Goal: Task Accomplishment & Management: Complete application form

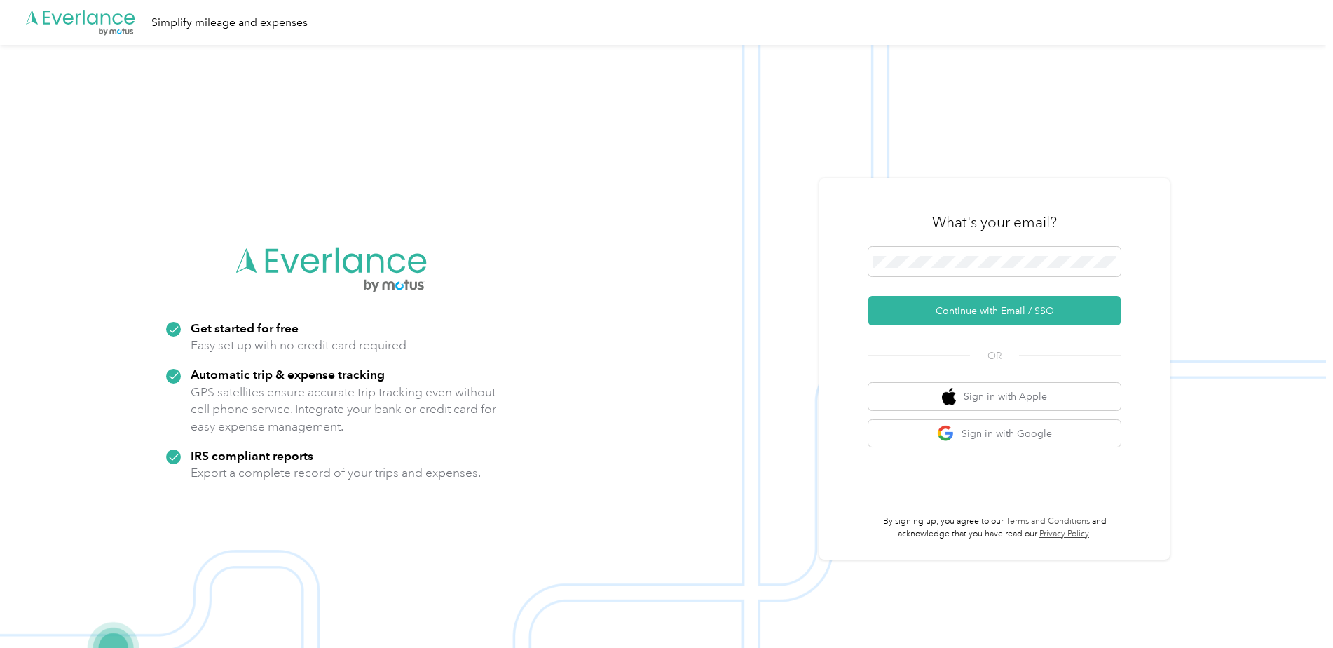
click at [105, 15] on icon ".cls-1 { fill: #00adee; } .cls-2 { fill: #fff; } .cls-3 { fill: #707372; } .cls…" at bounding box center [81, 22] width 112 height 29
click at [1015, 313] on button "Continue with Email / SSO" at bounding box center [994, 310] width 252 height 29
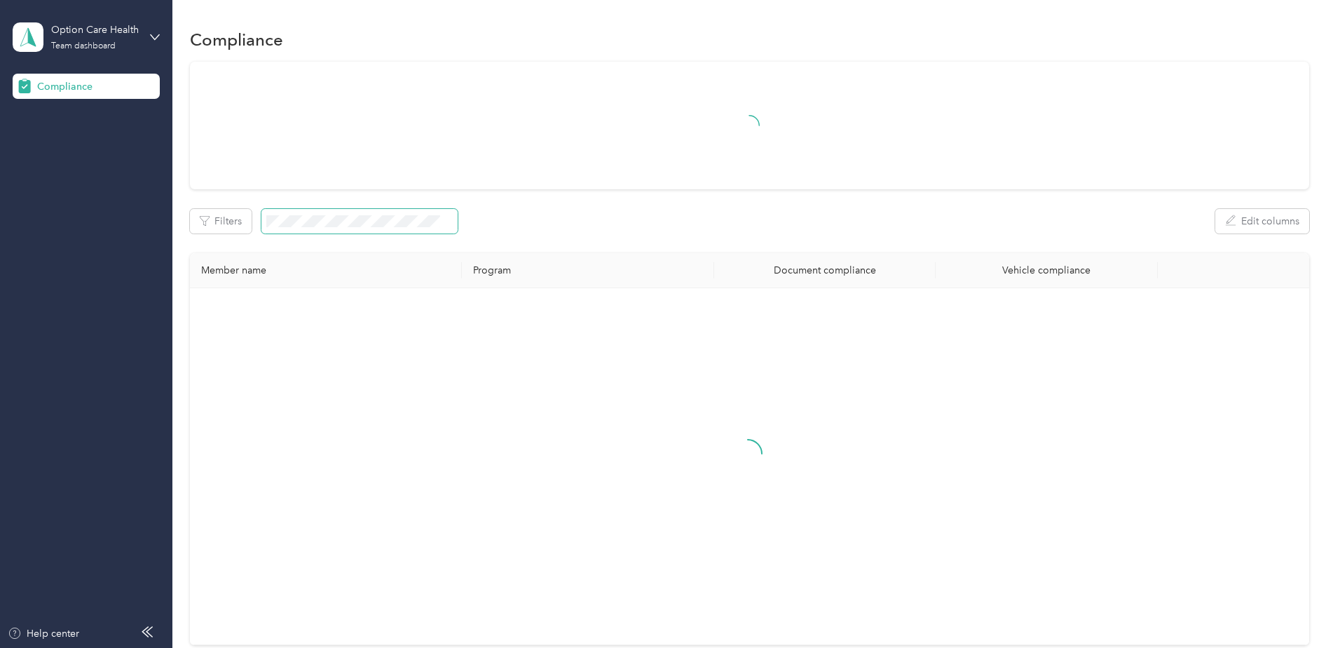
click at [348, 231] on span at bounding box center [359, 221] width 196 height 25
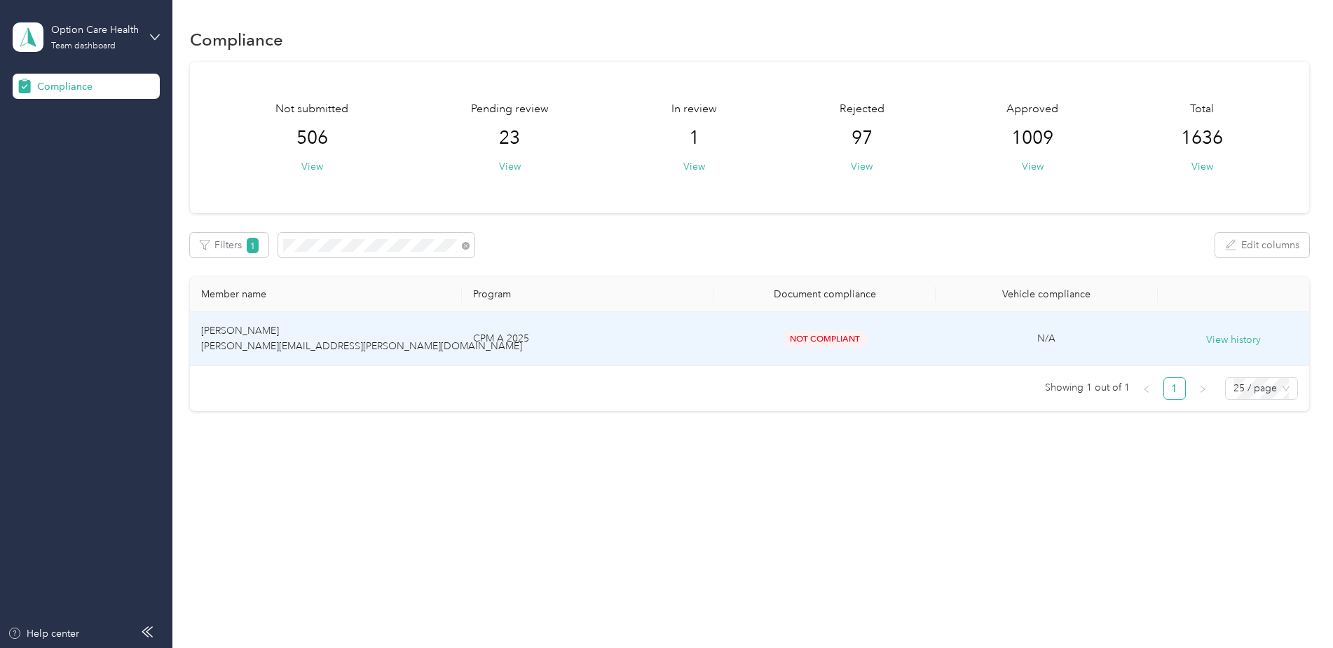
click at [499, 365] on td "CPM A 2025" at bounding box center [588, 339] width 252 height 54
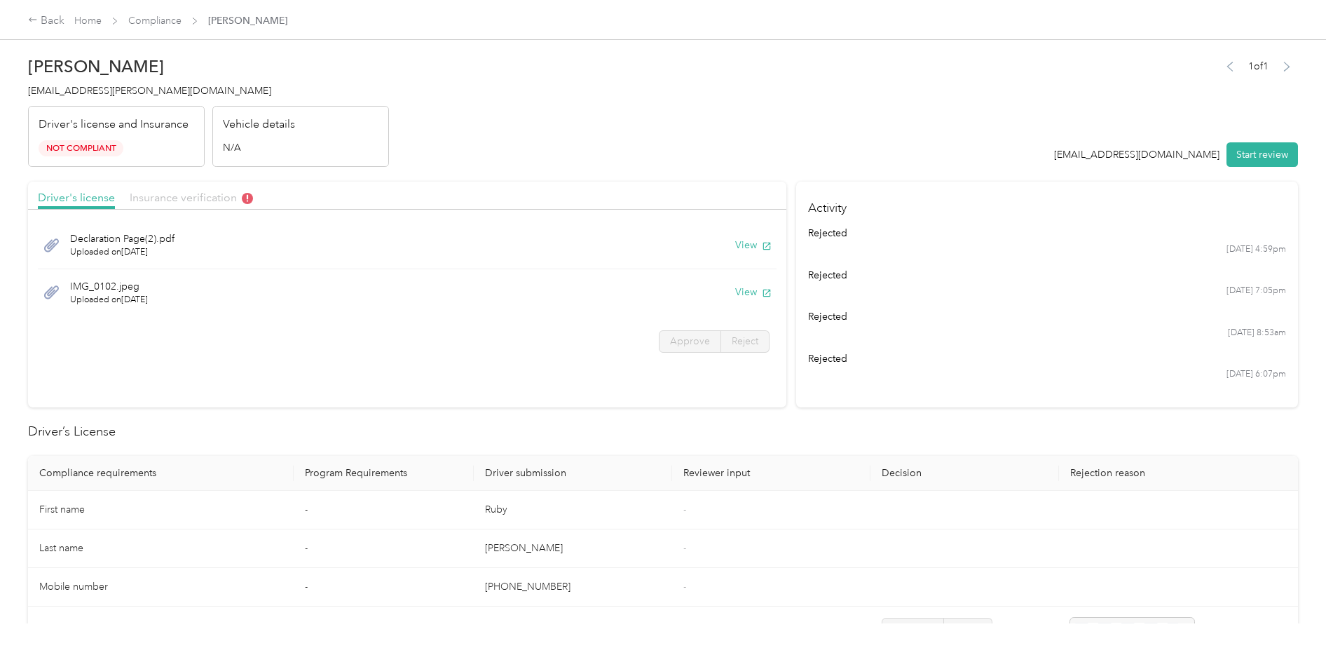
click at [181, 198] on span "Insurance verification" at bounding box center [191, 197] width 123 height 13
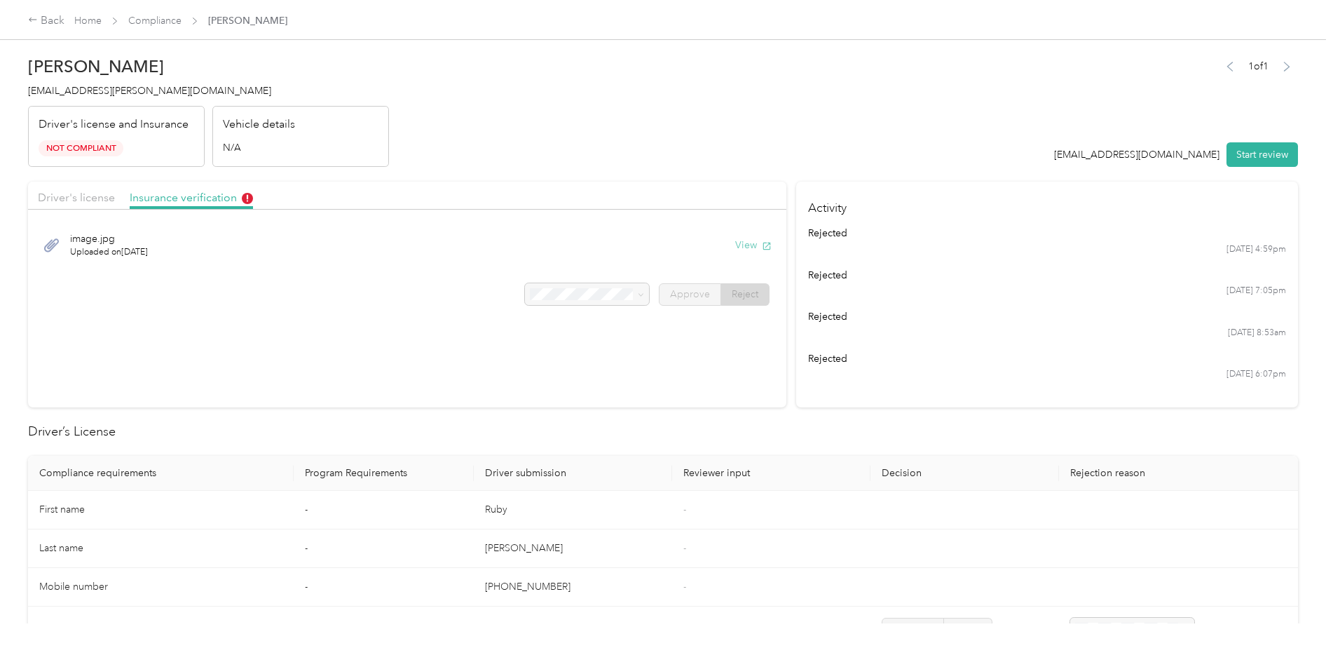
click at [746, 246] on button "View" at bounding box center [753, 245] width 36 height 15
click at [88, 205] on div "Driver's license" at bounding box center [76, 198] width 77 height 18
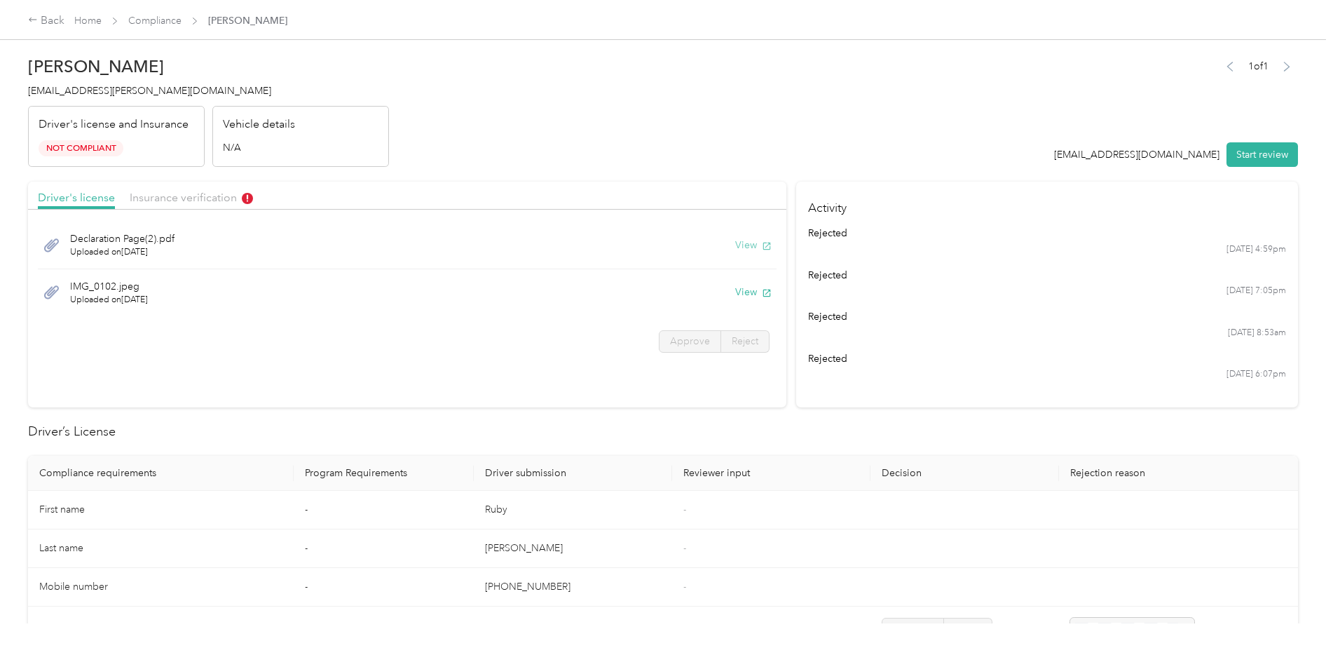
click at [744, 247] on button "View" at bounding box center [753, 245] width 36 height 15
click at [1266, 158] on button "Start review" at bounding box center [1262, 154] width 71 height 25
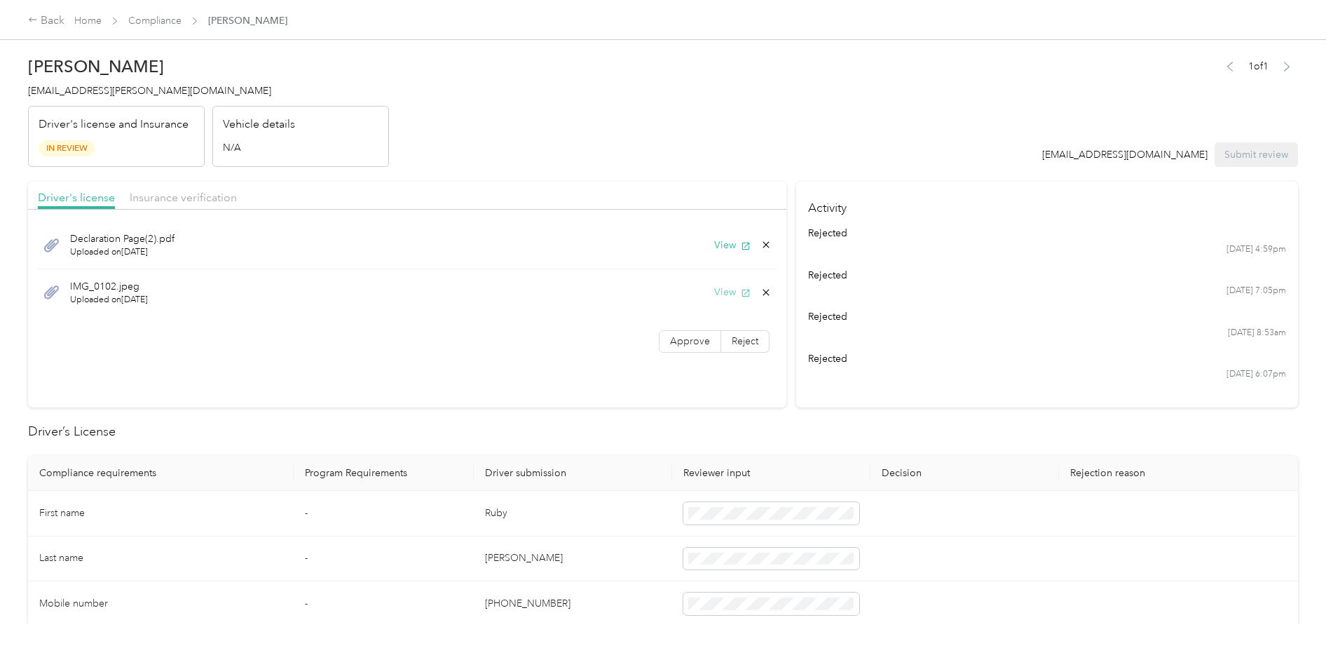
click at [733, 289] on button "View" at bounding box center [732, 292] width 36 height 15
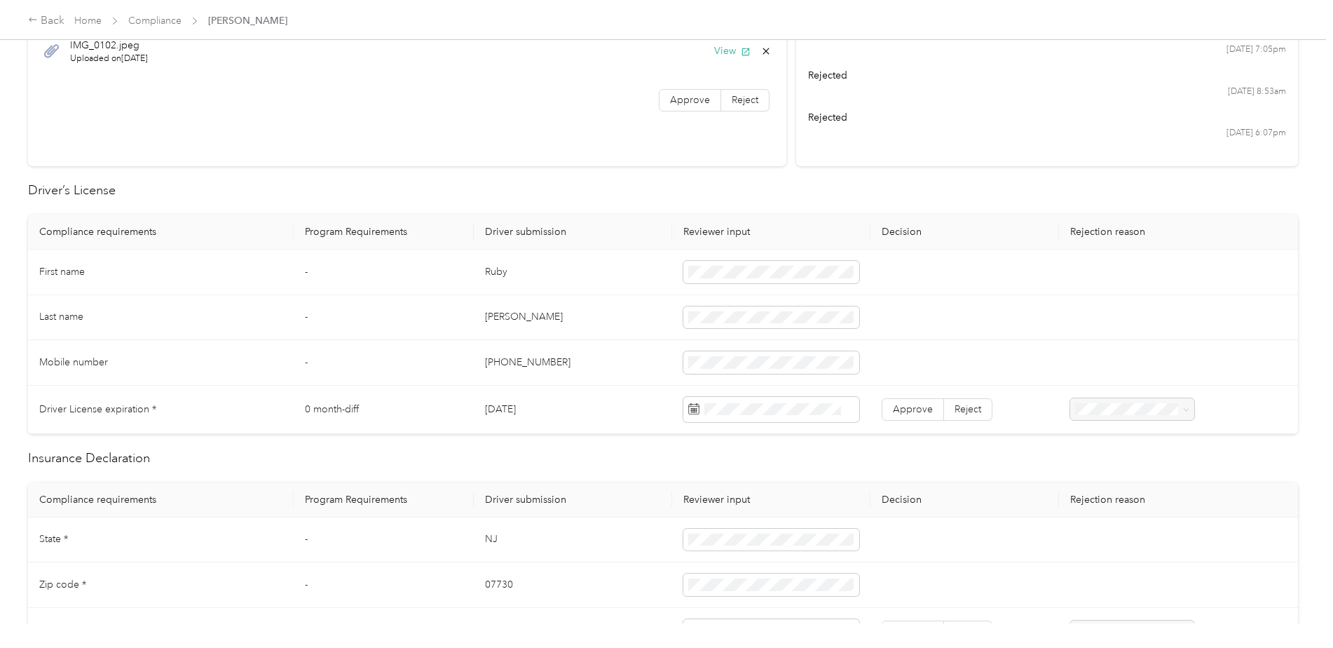
scroll to position [280, 0]
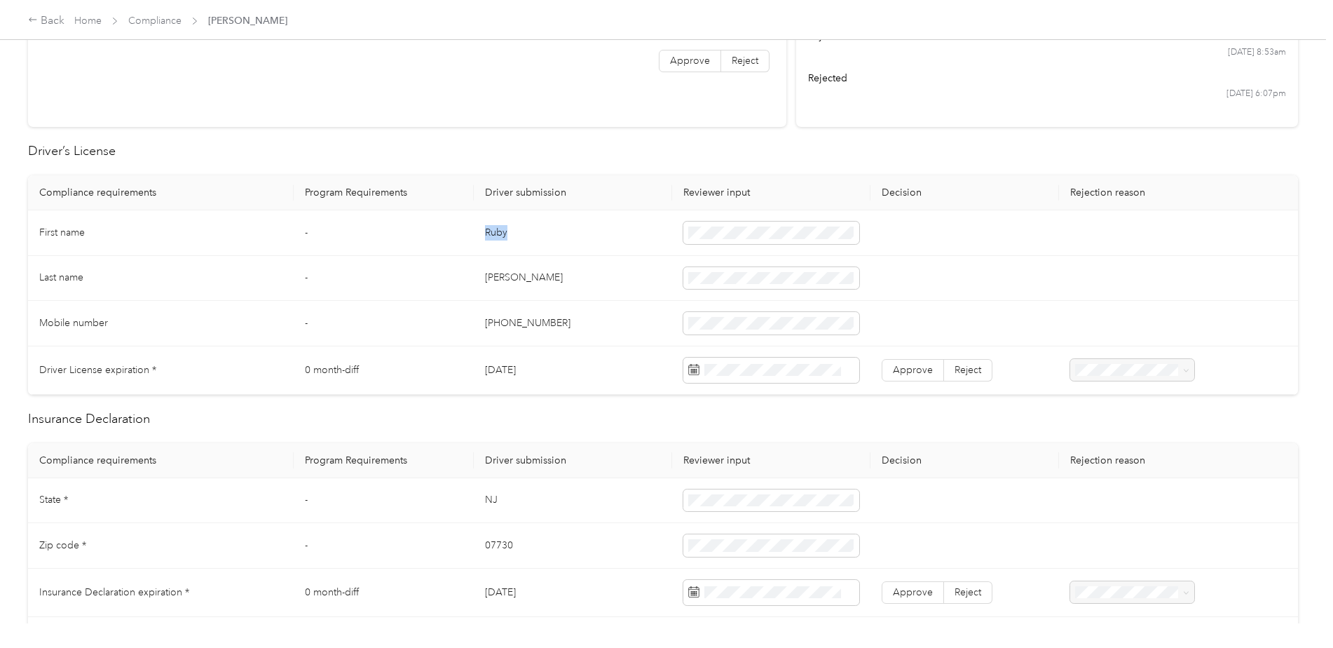
drag, startPoint x: 514, startPoint y: 236, endPoint x: 483, endPoint y: 235, distance: 30.9
click at [483, 235] on td "Ruby" at bounding box center [573, 233] width 198 height 46
drag, startPoint x: 531, startPoint y: 284, endPoint x: 465, endPoint y: 282, distance: 65.2
click at [465, 282] on tr "Last name - Stern" at bounding box center [663, 279] width 1270 height 46
drag, startPoint x: 557, startPoint y: 326, endPoint x: 456, endPoint y: 326, distance: 101.6
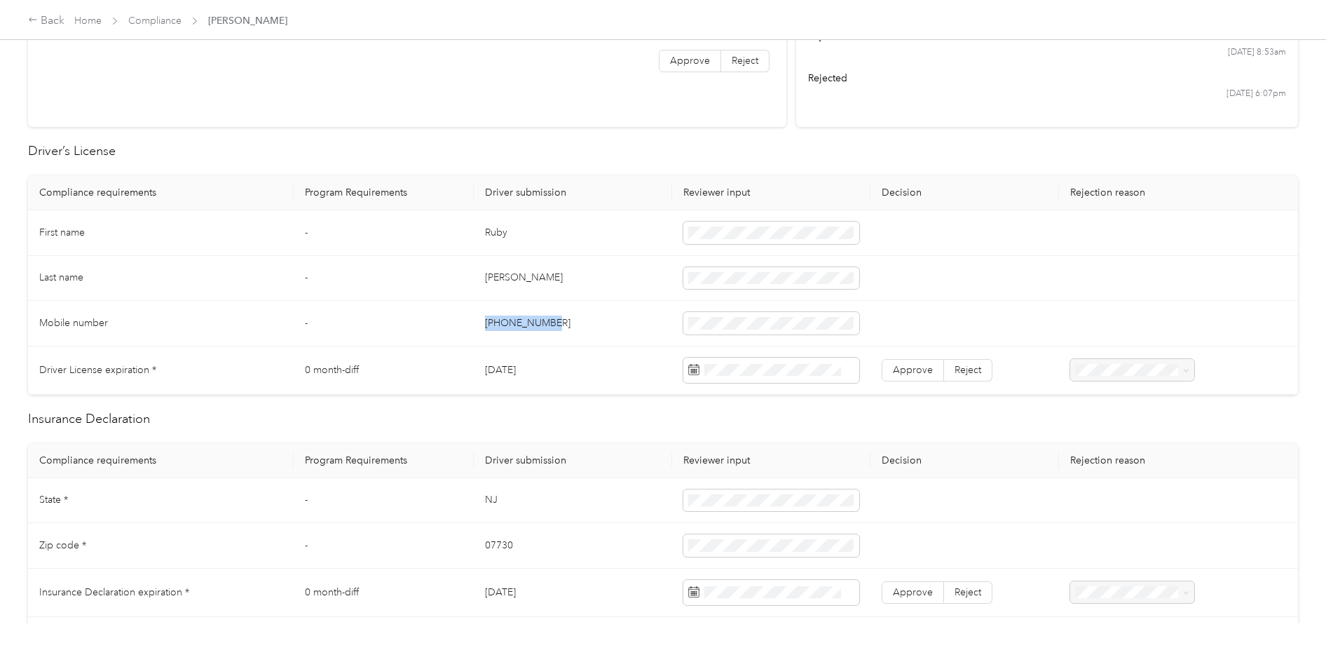
click at [456, 326] on tr "Mobile number - +19174965592" at bounding box center [663, 324] width 1270 height 46
drag, startPoint x: 540, startPoint y: 373, endPoint x: 477, endPoint y: 369, distance: 62.5
click at [477, 369] on td "12/19/2028" at bounding box center [573, 370] width 198 height 48
drag, startPoint x: 477, startPoint y: 369, endPoint x: 503, endPoint y: 370, distance: 25.9
copy td "12/19/2028"
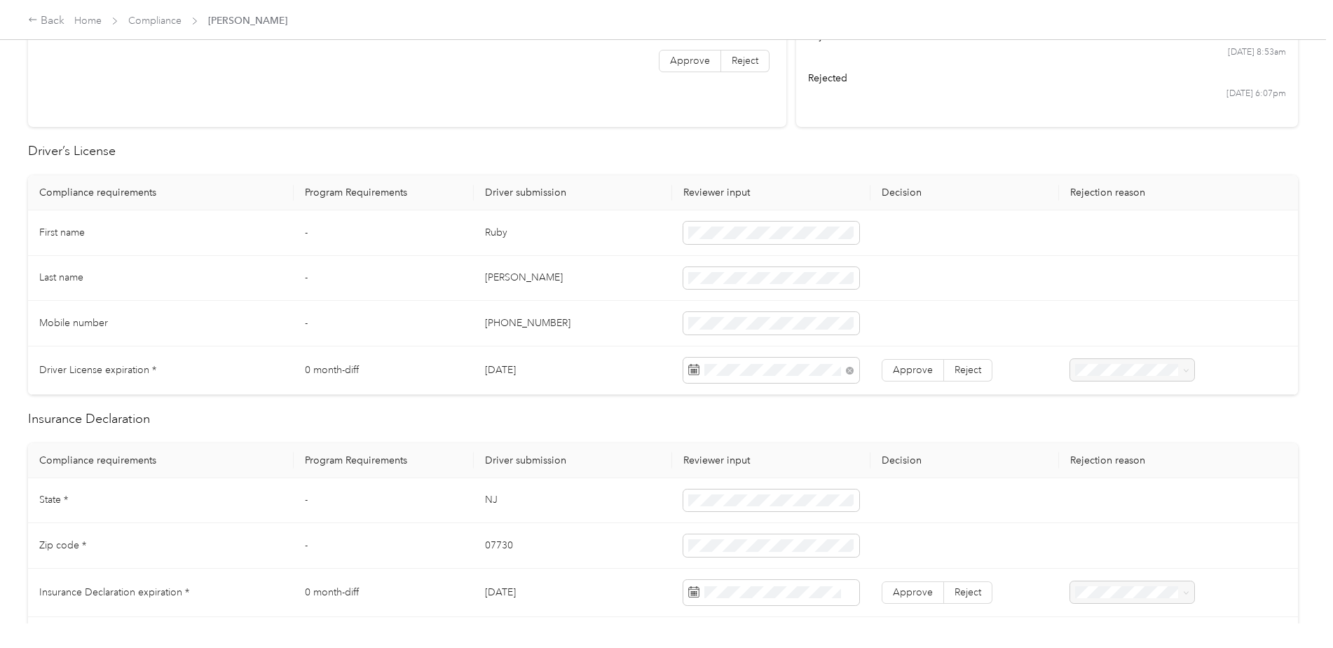
click at [635, 362] on td "12/19/2028" at bounding box center [573, 370] width 198 height 48
click at [906, 365] on span "Approve" at bounding box center [913, 370] width 40 height 12
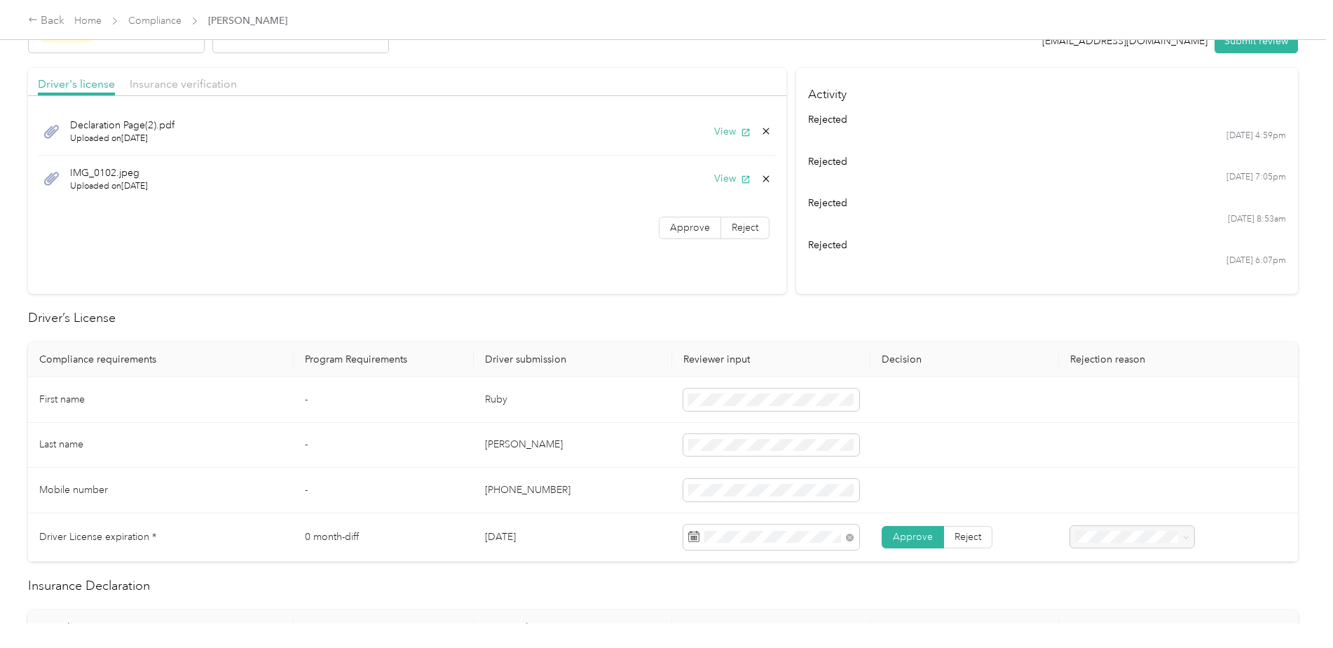
scroll to position [0, 0]
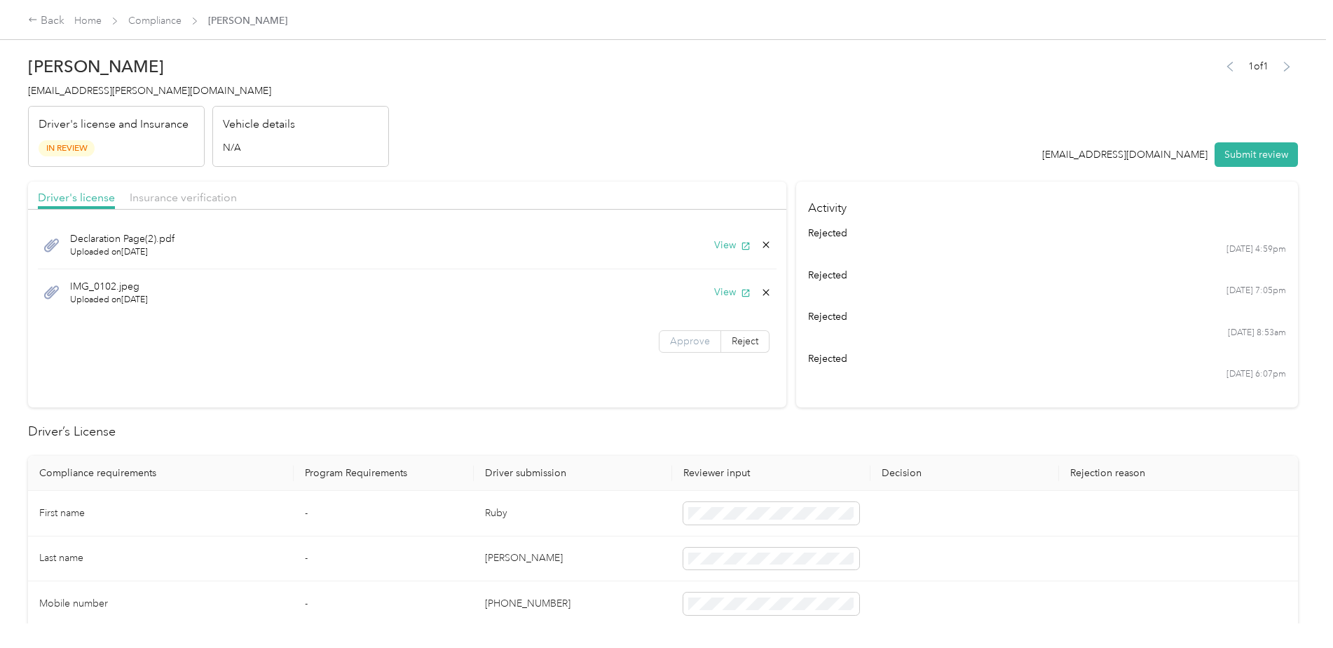
click at [676, 343] on span "Approve" at bounding box center [690, 341] width 40 height 12
click at [727, 244] on button "View" at bounding box center [732, 245] width 36 height 15
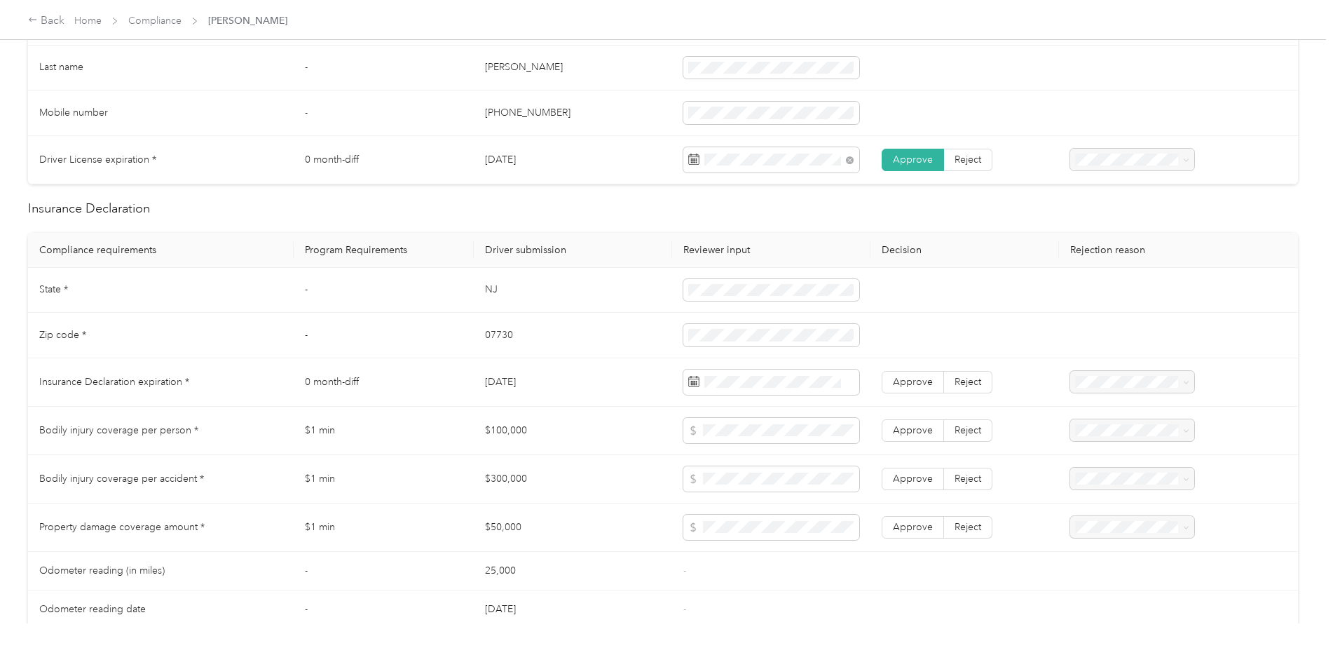
scroll to position [561, 0]
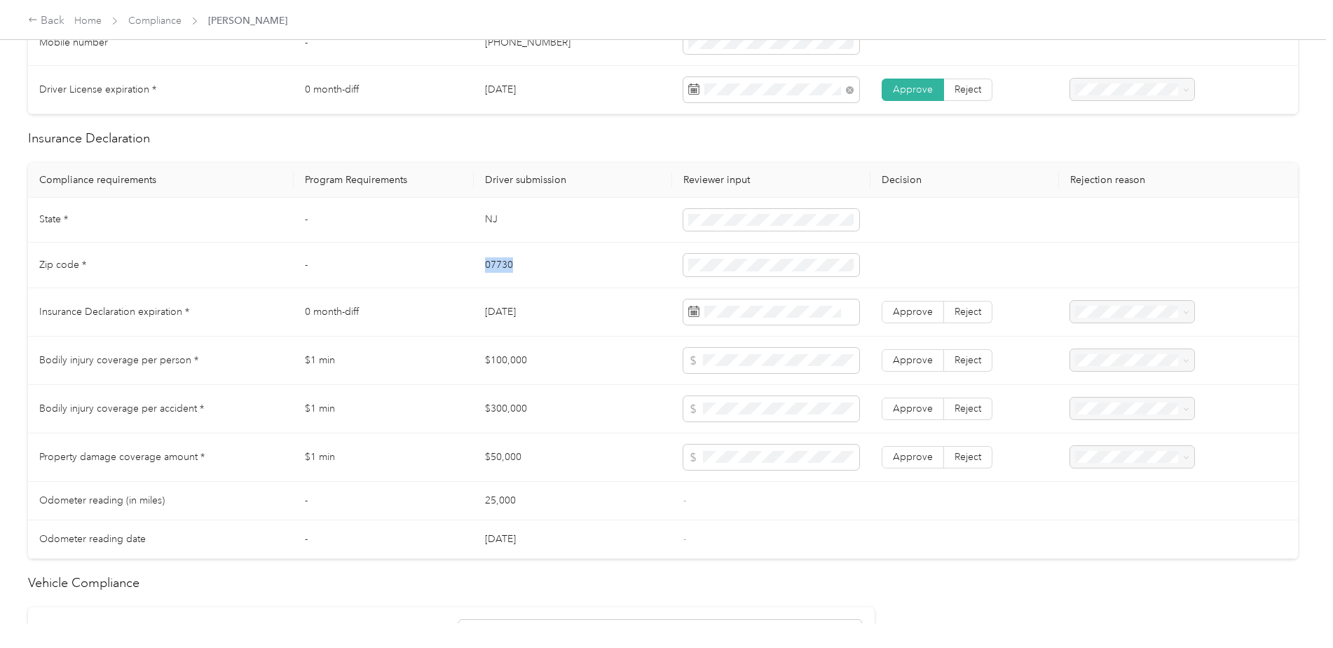
drag, startPoint x: 542, startPoint y: 269, endPoint x: 483, endPoint y: 267, distance: 59.6
click at [483, 267] on td "07730" at bounding box center [573, 266] width 198 height 46
click at [561, 313] on td "04/22/2026" at bounding box center [573, 312] width 198 height 48
drag, startPoint x: 557, startPoint y: 313, endPoint x: 479, endPoint y: 310, distance: 77.8
click at [479, 310] on td "04/22/2026" at bounding box center [573, 312] width 198 height 48
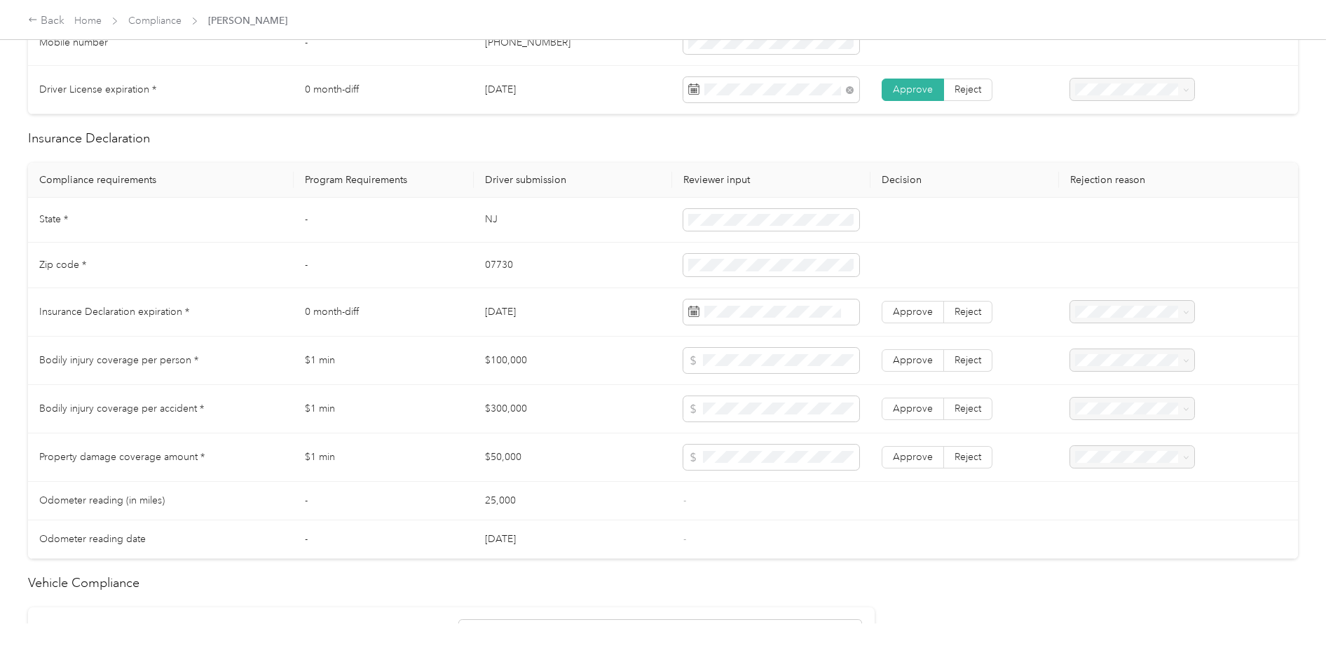
drag, startPoint x: 479, startPoint y: 310, endPoint x: 492, endPoint y: 310, distance: 12.6
copy td "04/22/2026"
click at [892, 318] on label "Approve" at bounding box center [913, 312] width 62 height 22
click at [738, 445] on span at bounding box center [771, 456] width 176 height 25
click at [896, 362] on span "Approve" at bounding box center [913, 360] width 40 height 12
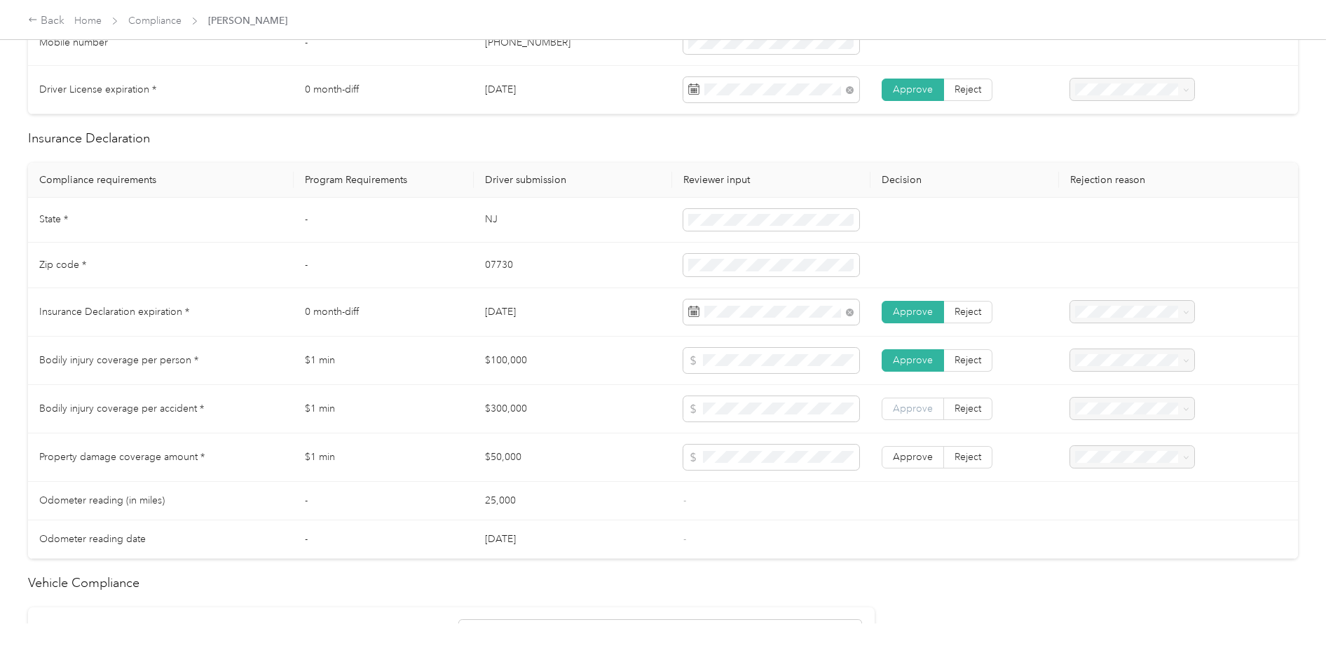
click at [901, 400] on label "Approve" at bounding box center [913, 408] width 62 height 22
click at [916, 449] on label "Approve" at bounding box center [913, 457] width 62 height 22
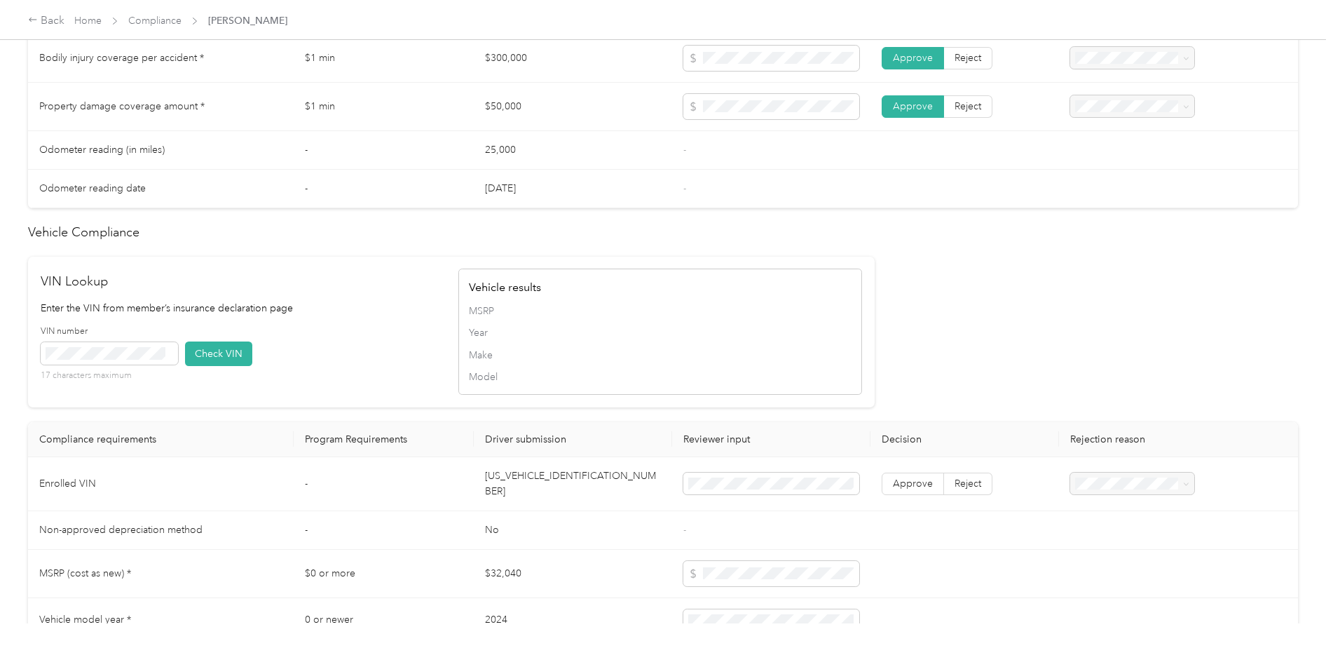
scroll to position [981, 0]
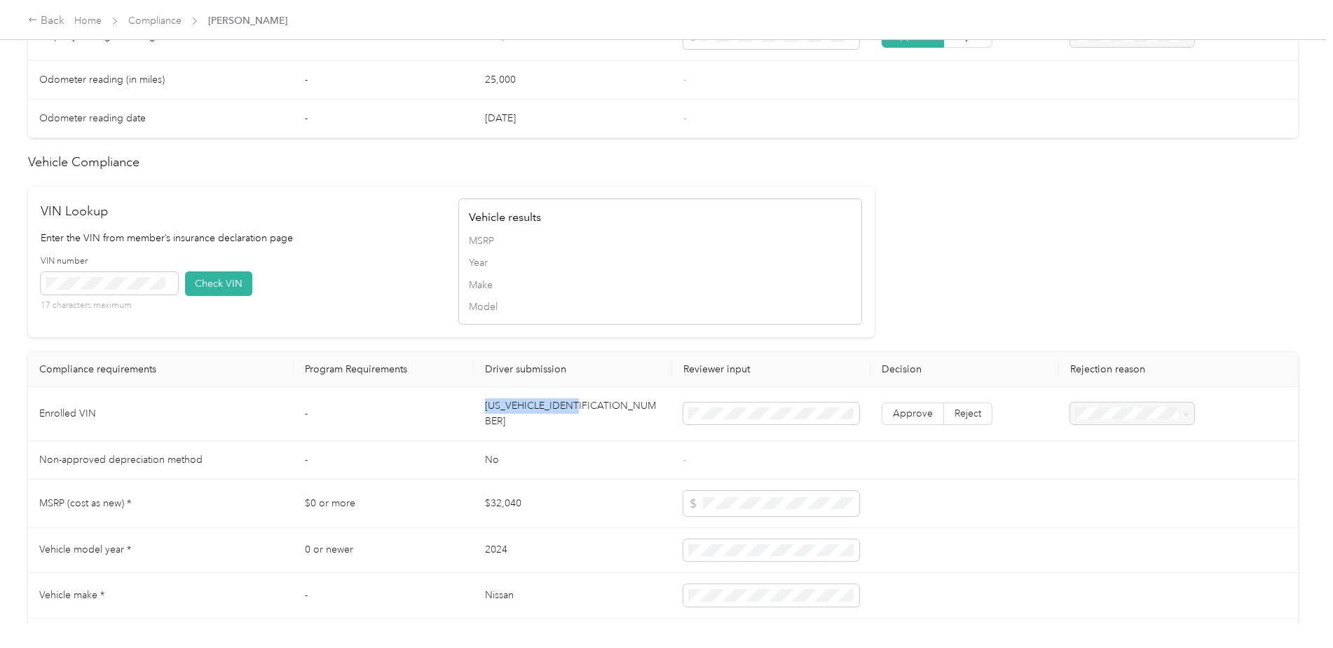
drag, startPoint x: 596, startPoint y: 409, endPoint x: 477, endPoint y: 411, distance: 119.2
click at [477, 411] on td "JN8BT3BB1RW172486" at bounding box center [573, 414] width 198 height 54
click at [495, 424] on td "JN8BT3BB1RW172486" at bounding box center [573, 414] width 198 height 54
drag, startPoint x: 589, startPoint y: 410, endPoint x: 483, endPoint y: 409, distance: 105.8
click at [483, 409] on td "JN8BT3BB1RW172486" at bounding box center [573, 414] width 198 height 54
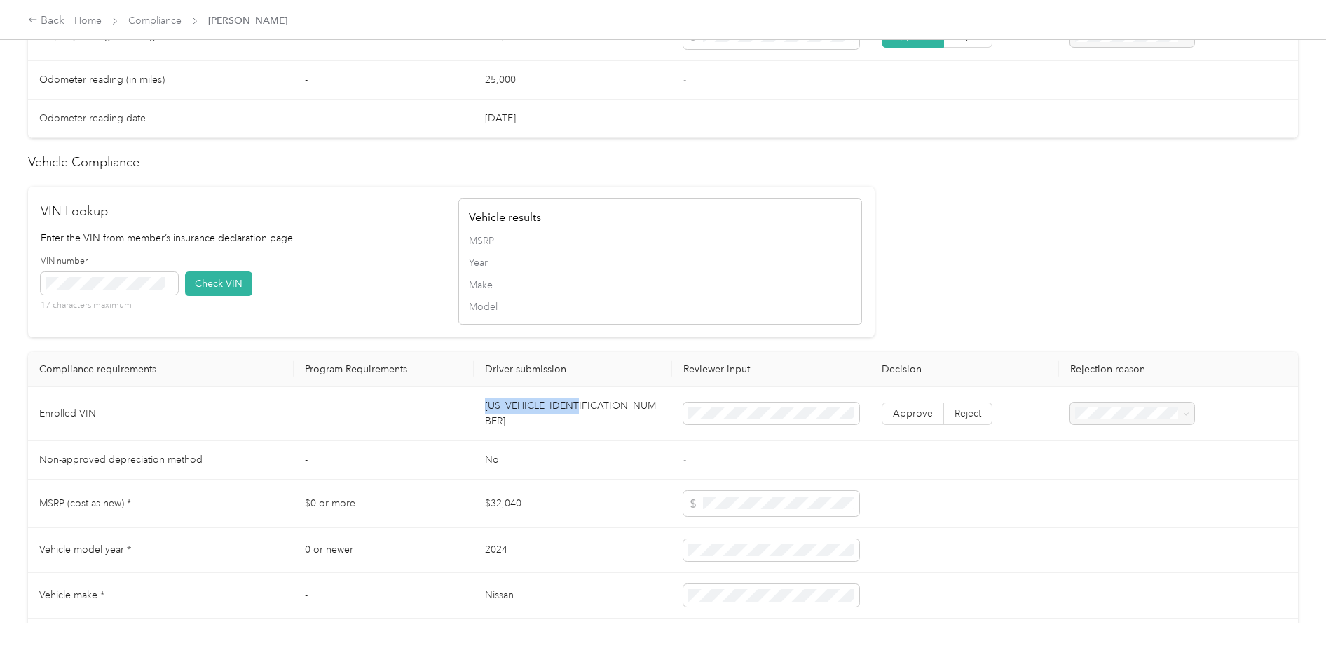
drag, startPoint x: 483, startPoint y: 409, endPoint x: 502, endPoint y: 413, distance: 19.2
copy td "JN8BT3BB1RW172486"
click at [234, 284] on button "Check VIN" at bounding box center [218, 283] width 67 height 25
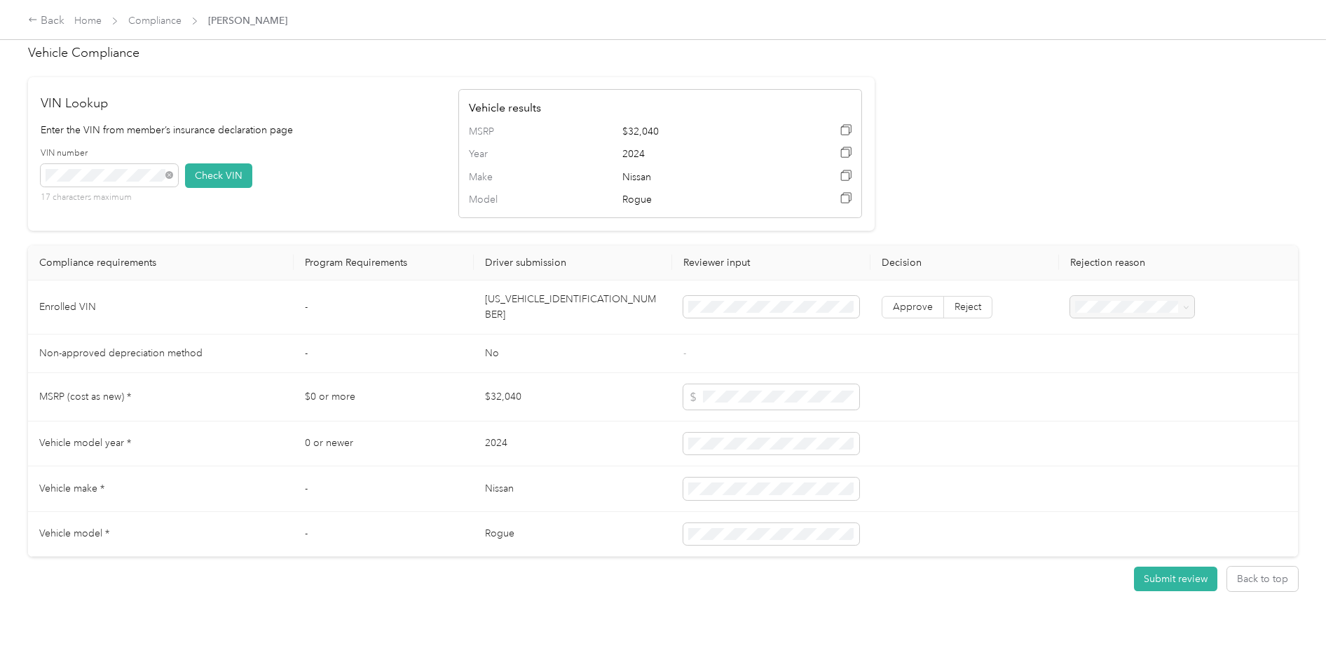
scroll to position [1129, 0]
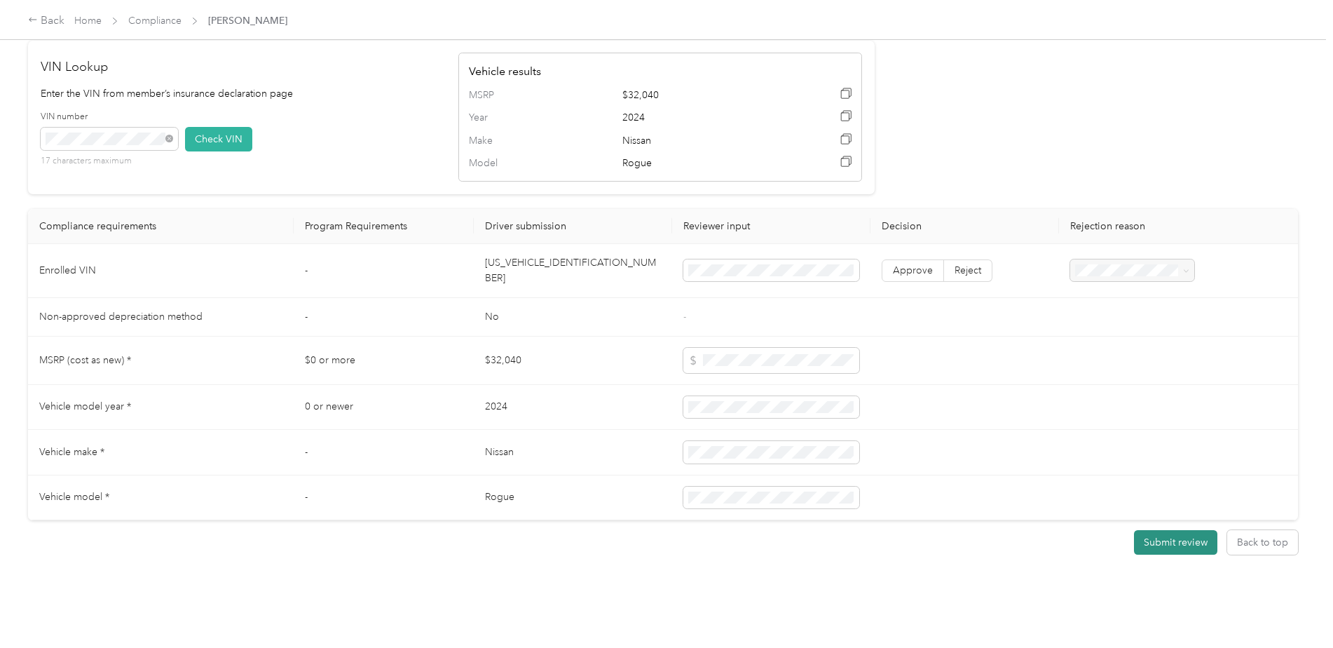
click at [1164, 540] on button "Submit review" at bounding box center [1175, 542] width 83 height 25
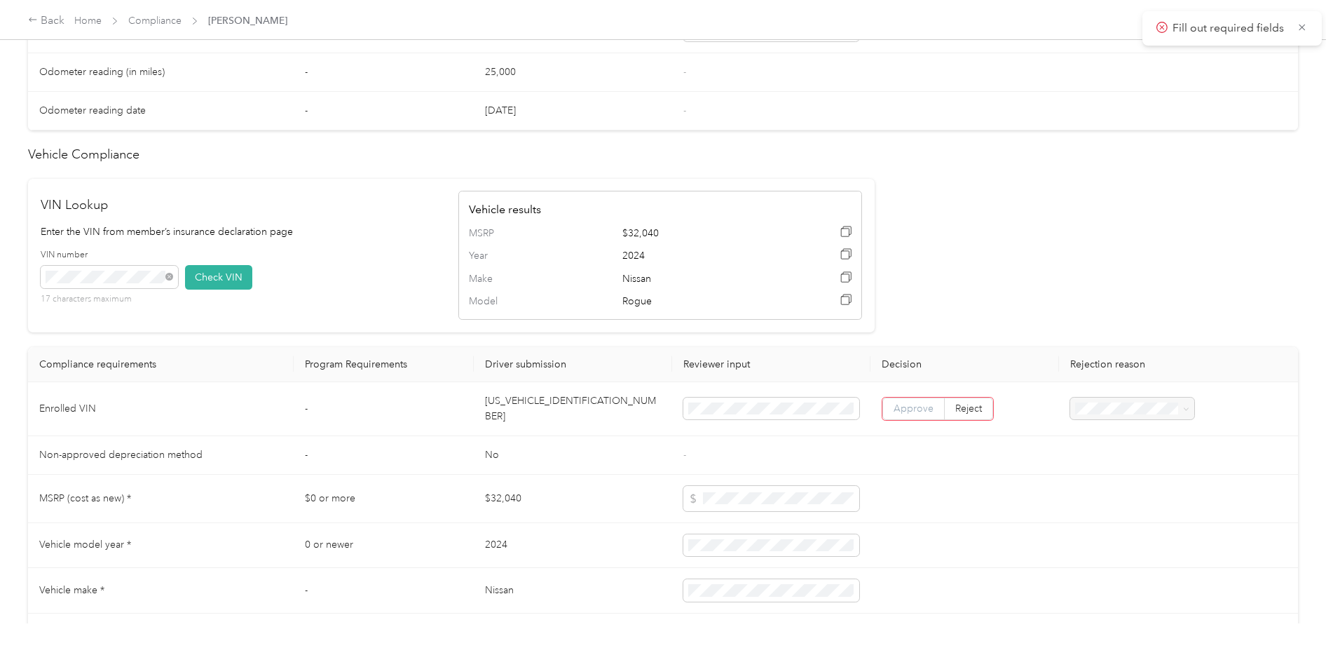
click at [913, 402] on span "Approve" at bounding box center [914, 408] width 40 height 12
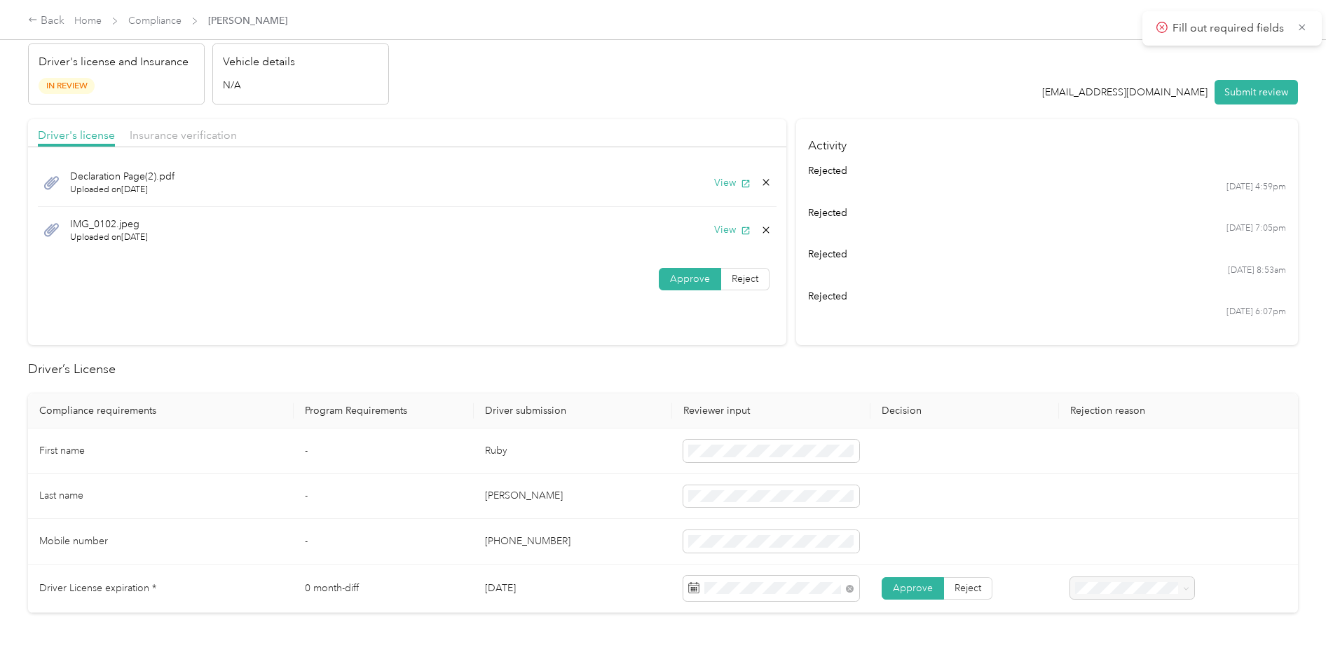
scroll to position [0, 0]
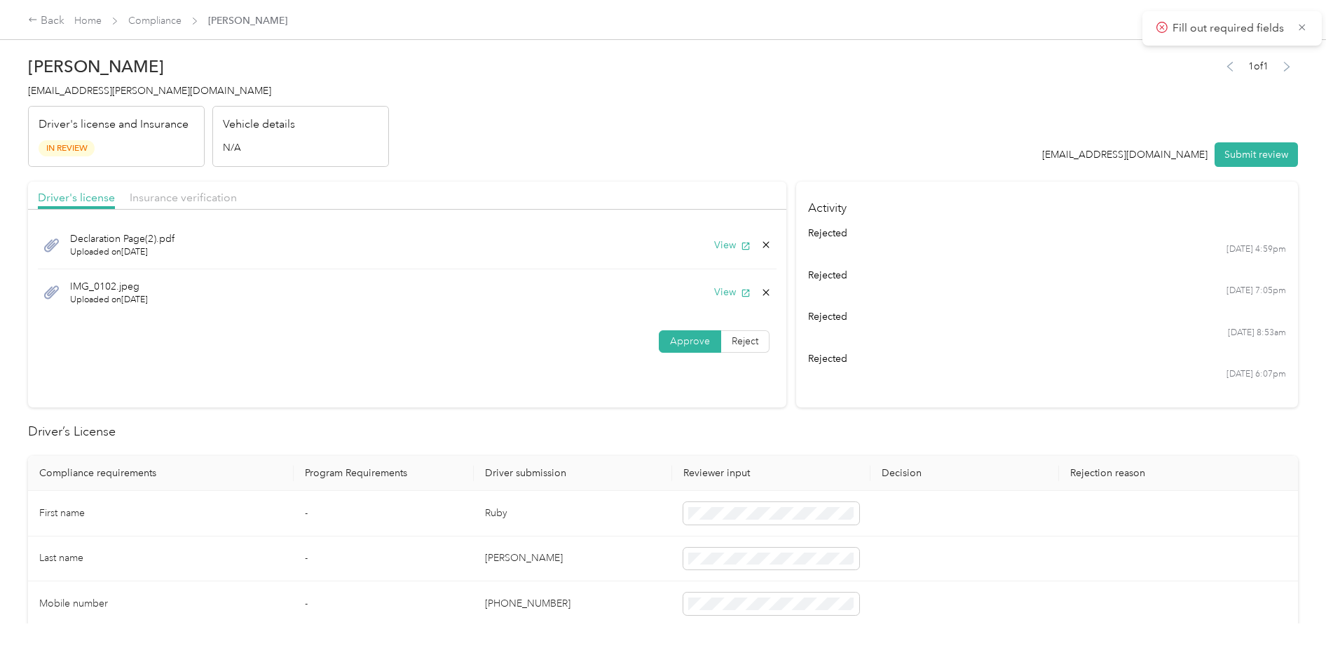
click at [178, 188] on div "Driver's license Insurance verification" at bounding box center [407, 196] width 758 height 28
click at [182, 196] on span "Insurance verification" at bounding box center [183, 197] width 107 height 13
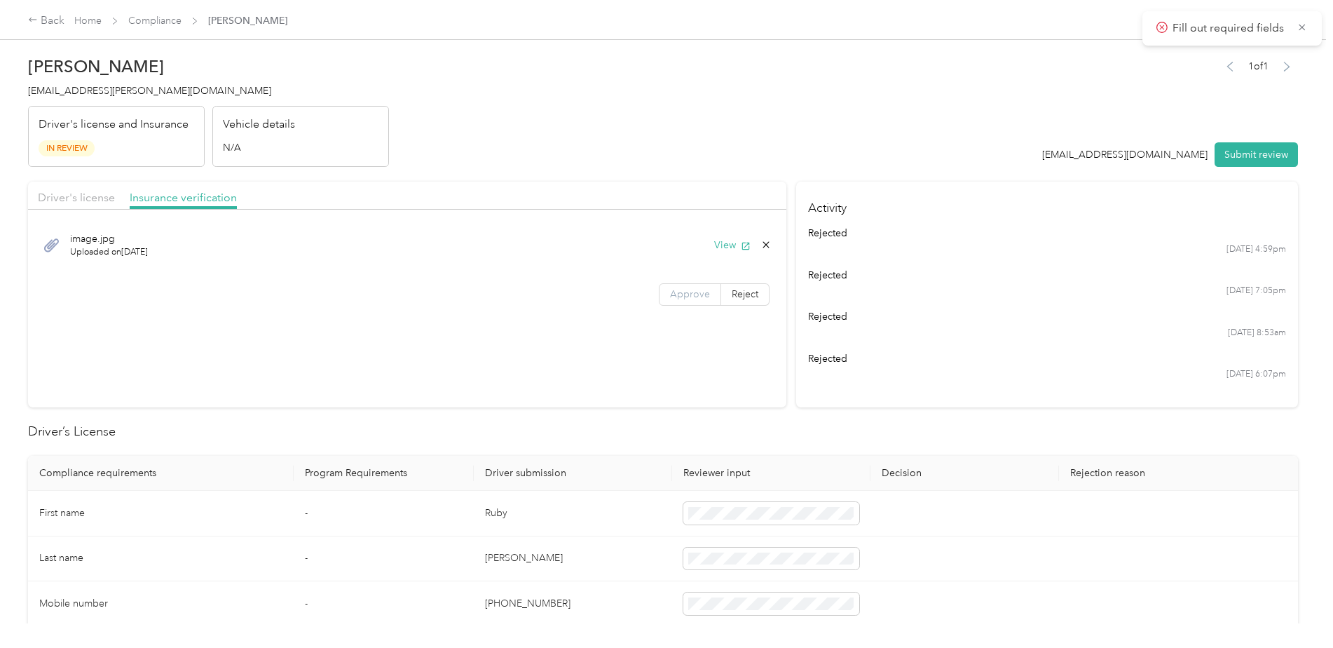
click at [681, 305] on label "Approve" at bounding box center [690, 294] width 62 height 22
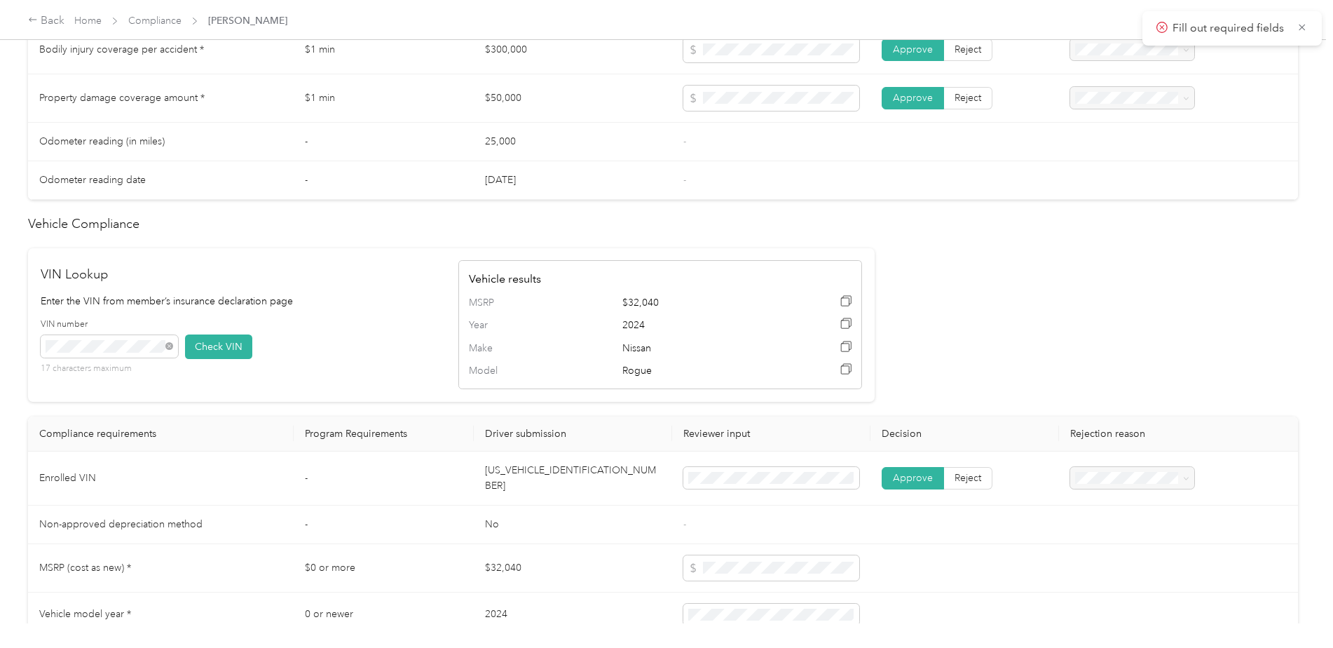
scroll to position [1129, 0]
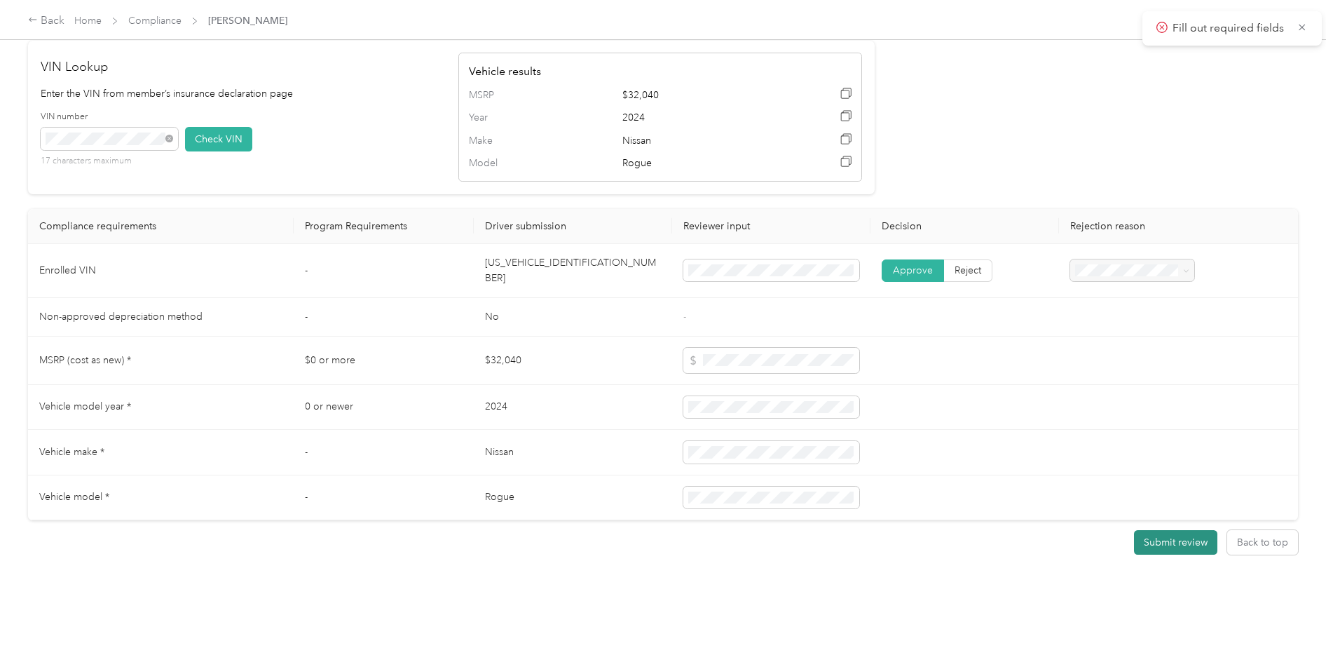
click at [1192, 531] on button "Submit review" at bounding box center [1175, 542] width 83 height 25
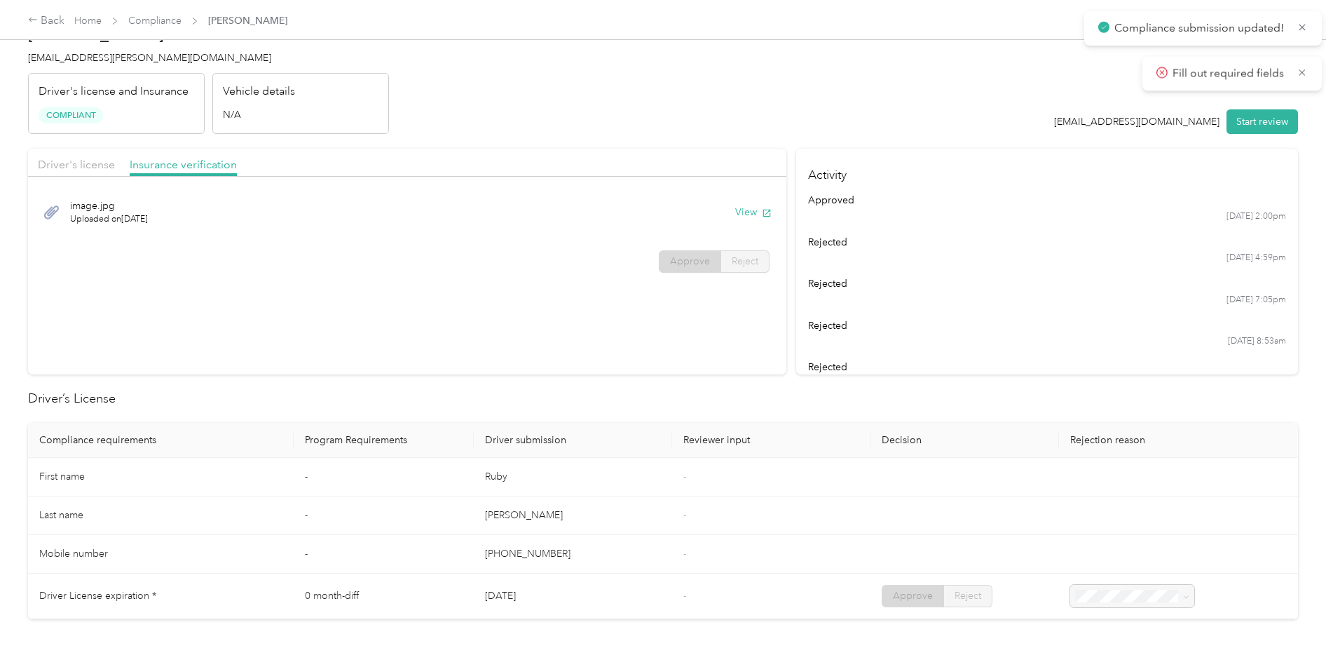
scroll to position [0, 0]
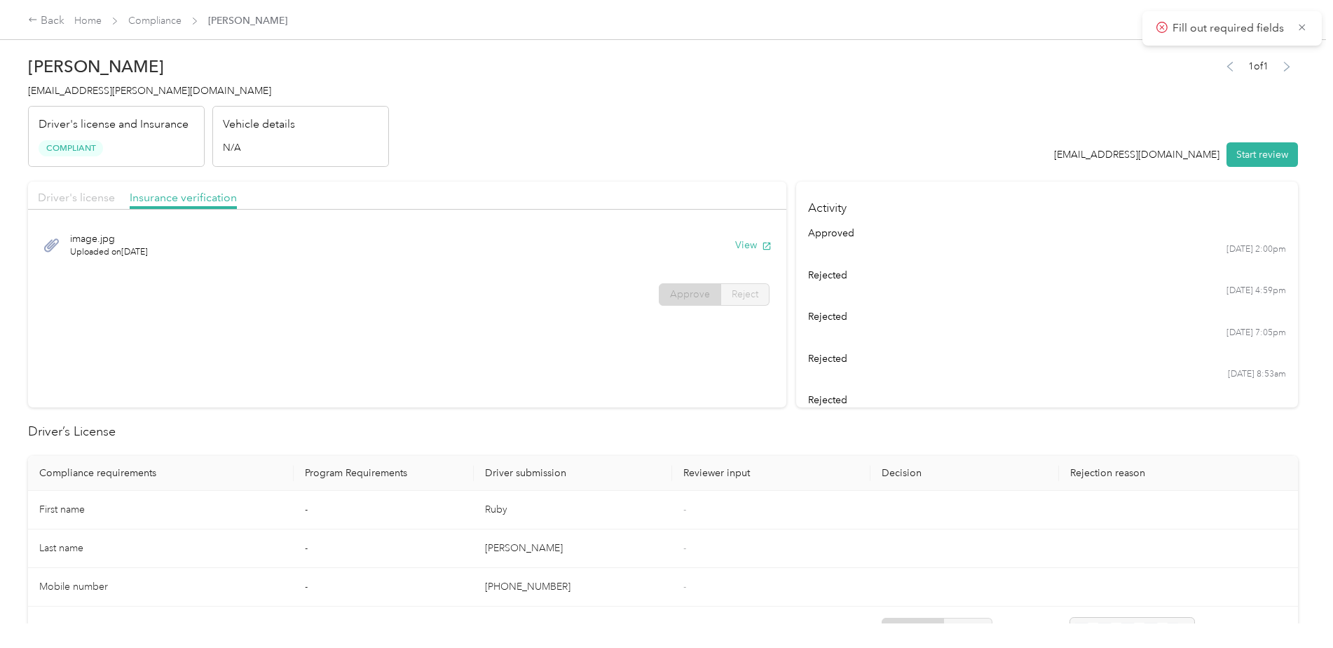
click at [100, 192] on span "Driver's license" at bounding box center [76, 197] width 77 height 13
click at [154, 193] on span "Insurance verification" at bounding box center [183, 197] width 107 height 13
click at [39, 23] on div "Back" at bounding box center [46, 21] width 36 height 17
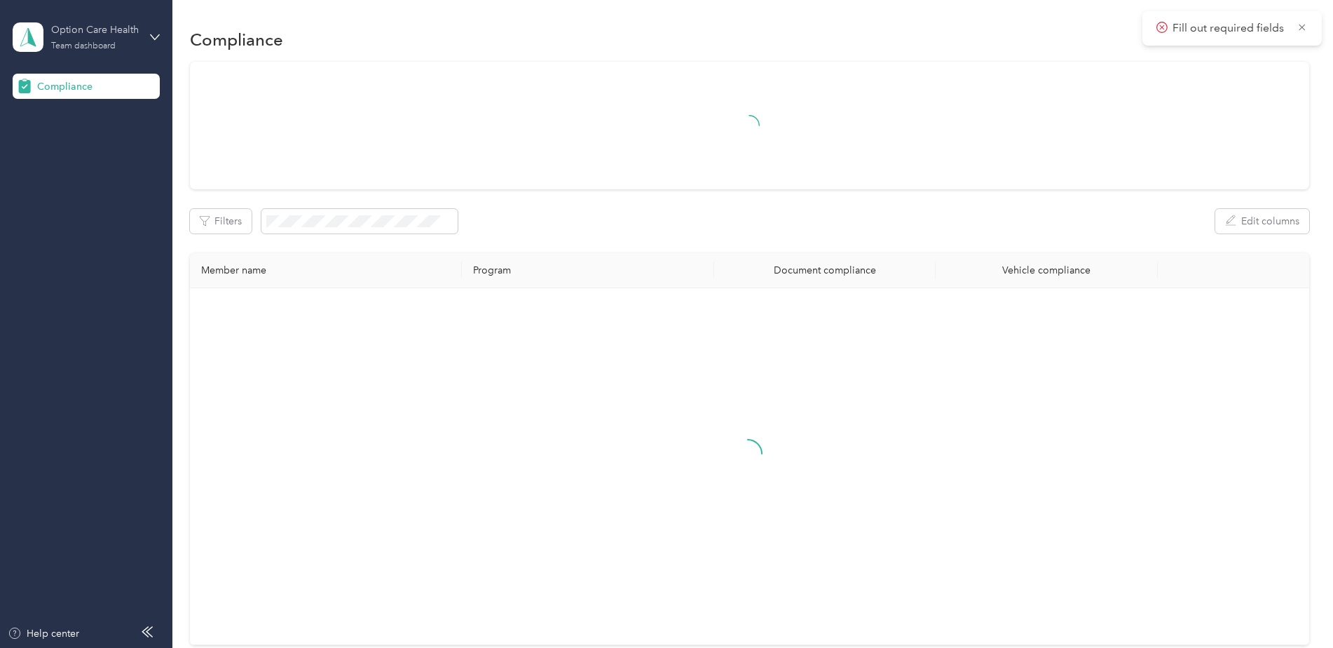
click at [122, 46] on div "Option Care Health Team dashboard" at bounding box center [95, 36] width 88 height 28
click at [74, 153] on div "You’re signed in as favr2+optioncare@everlance.com Team dashboard Log out" at bounding box center [160, 113] width 295 height 111
click at [131, 40] on div "Option Care Health Team dashboard" at bounding box center [95, 36] width 88 height 28
click at [102, 38] on div "Option Care Health Team dashboard" at bounding box center [95, 36] width 88 height 28
click at [58, 144] on div "Log out" at bounding box center [52, 146] width 54 height 15
